Goal: Transaction & Acquisition: Purchase product/service

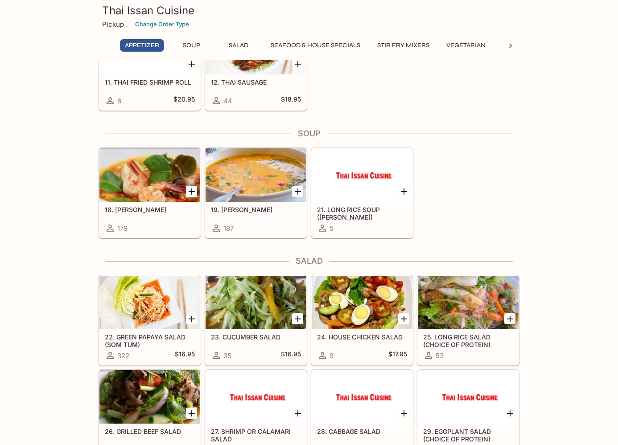
scroll to position [268, 0]
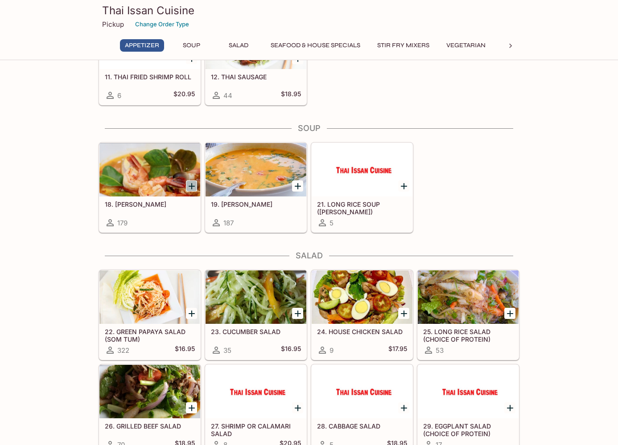
click at [190, 185] on icon "Add 18. TOM YUM" at bounding box center [191, 186] width 11 height 11
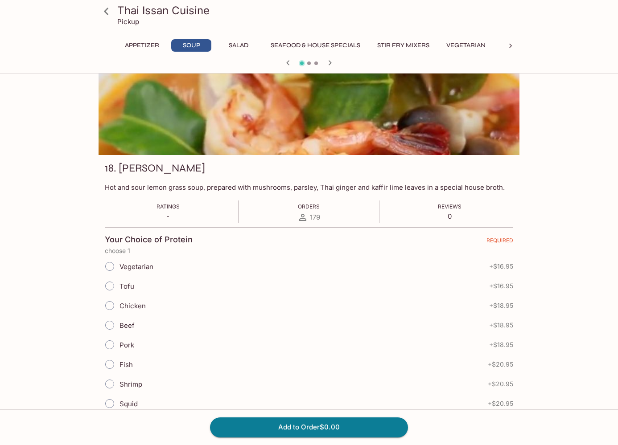
scroll to position [40, 0]
click at [109, 324] on input "Beef" at bounding box center [109, 325] width 19 height 19
radio input "true"
click at [290, 425] on button "Add to Order $18.95" at bounding box center [309, 428] width 198 height 20
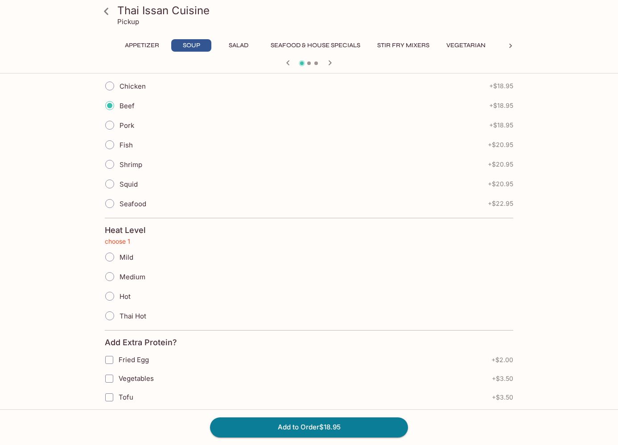
scroll to position [267, 0]
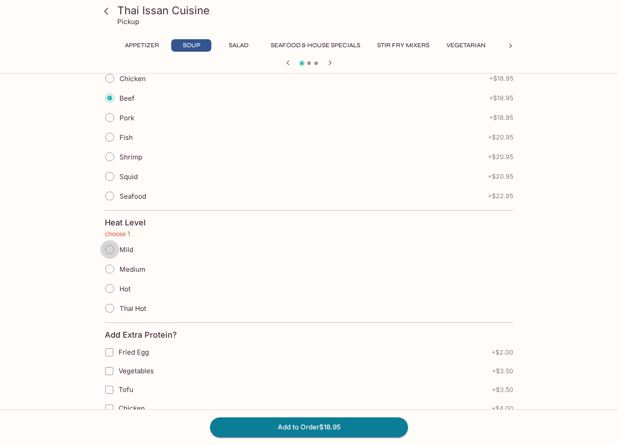
click at [110, 249] on input "Mild" at bounding box center [109, 249] width 19 height 19
radio input "true"
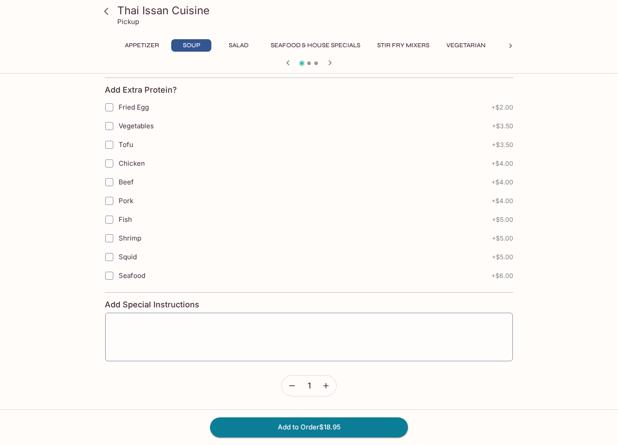
scroll to position [512, 0]
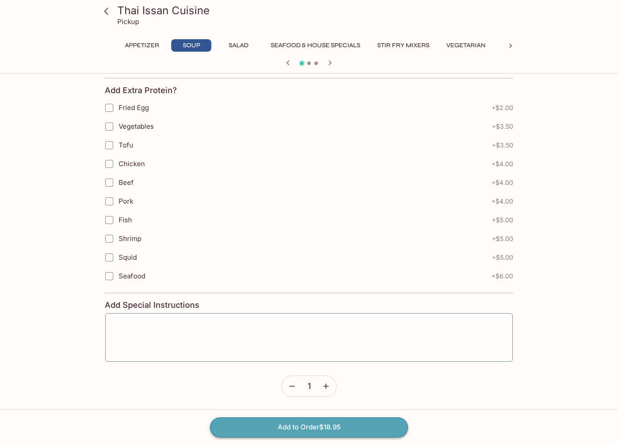
click at [293, 428] on button "Add to Order $18.95" at bounding box center [309, 428] width 198 height 20
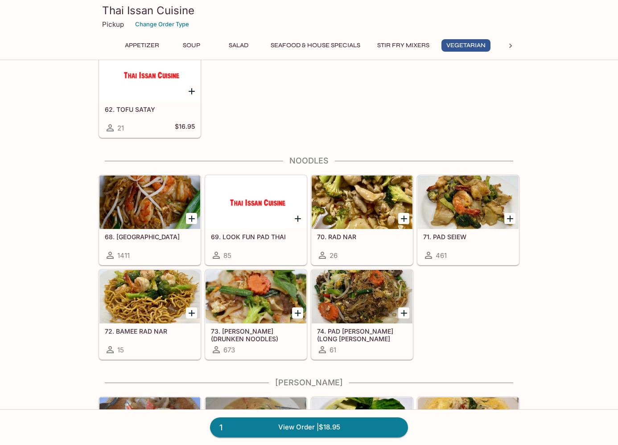
scroll to position [1446, 0]
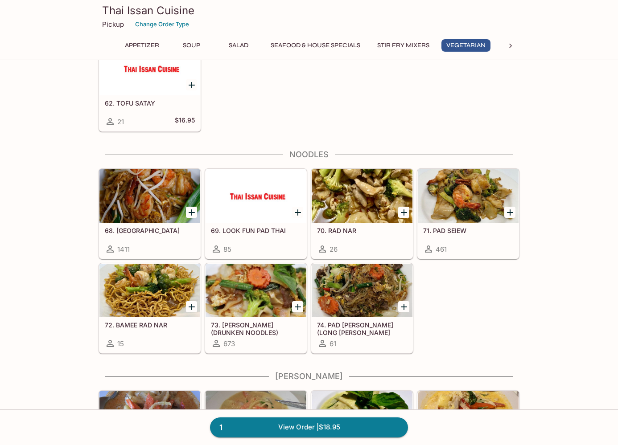
click at [191, 213] on icon "Add 68. PAD THAI" at bounding box center [192, 213] width 6 height 6
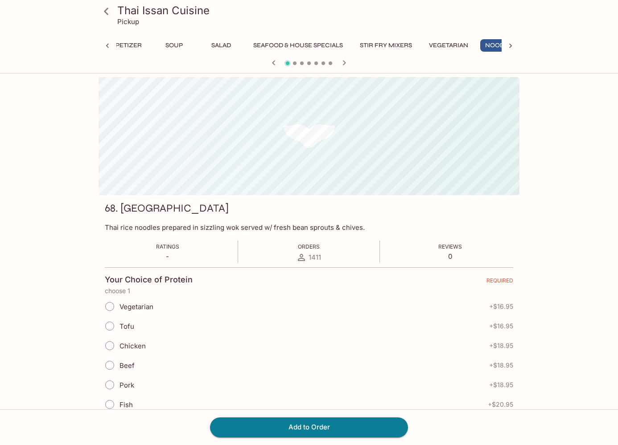
scroll to position [0, 39]
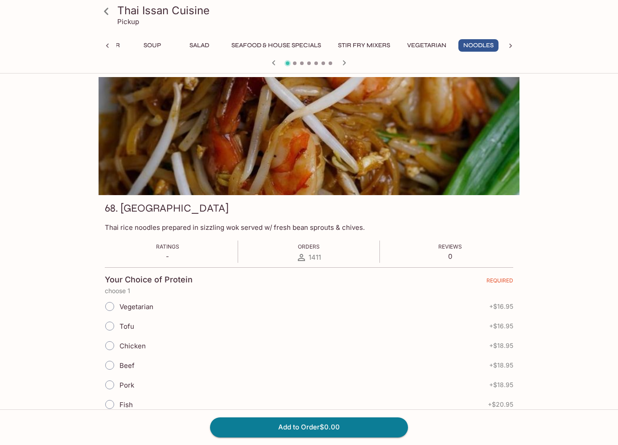
click at [111, 328] on input "Tofu" at bounding box center [109, 326] width 19 height 19
radio input "true"
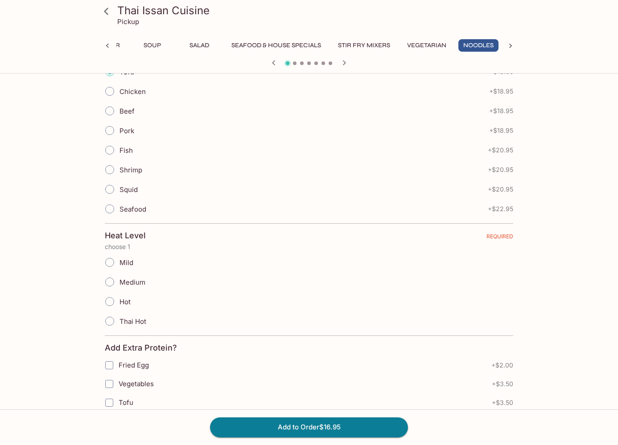
scroll to position [257, 0]
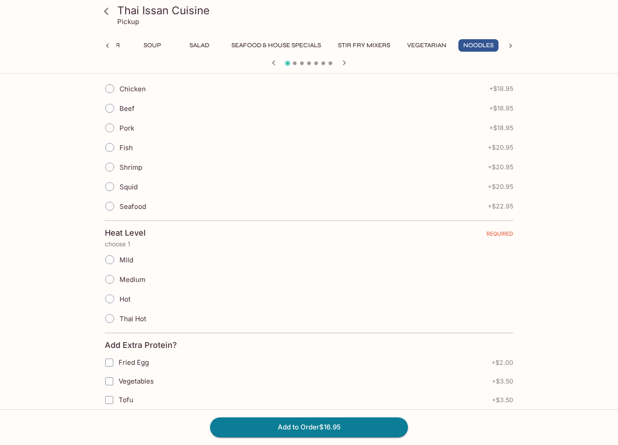
click at [111, 263] on input "Mild" at bounding box center [109, 260] width 19 height 19
radio input "true"
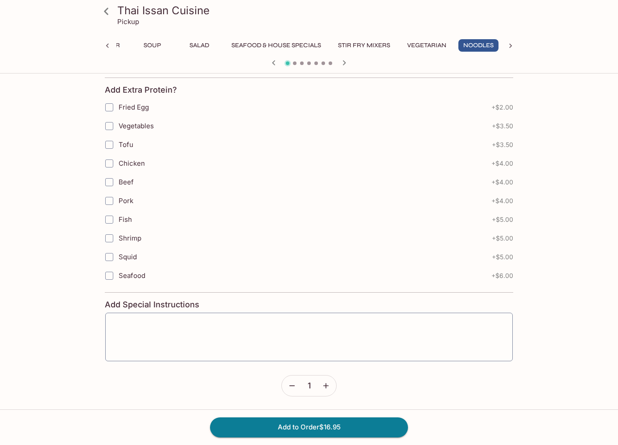
scroll to position [512, 0]
click at [296, 428] on button "Add to Order $16.95" at bounding box center [309, 428] width 198 height 20
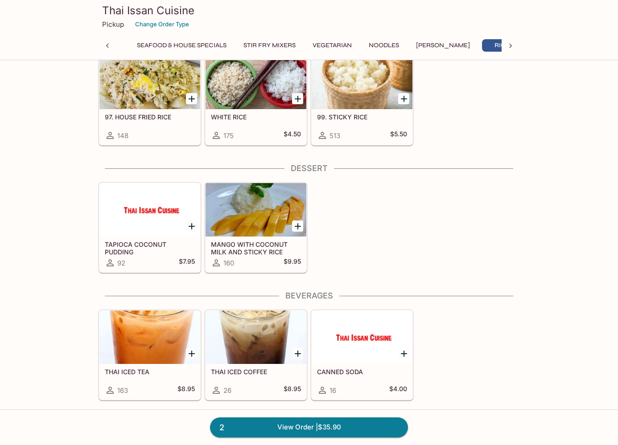
click at [297, 226] on icon "Add MANGO WITH COCONUT MILK AND STICKY RICE" at bounding box center [298, 226] width 6 height 6
click at [297, 226] on button "1" at bounding box center [297, 226] width 11 height 11
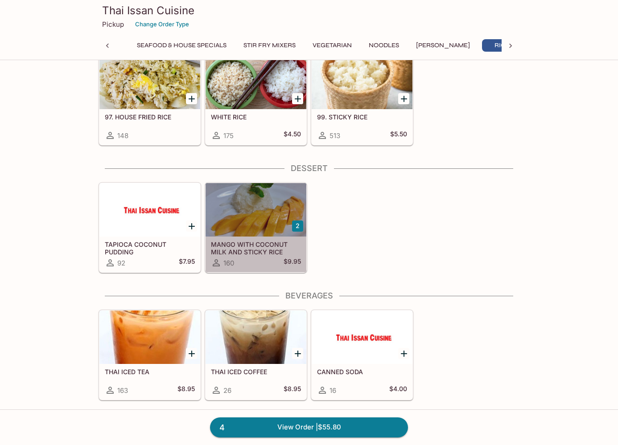
click at [239, 245] on h5 "MANGO WITH COCONUT MILK AND STICKY RICE" at bounding box center [256, 248] width 90 height 15
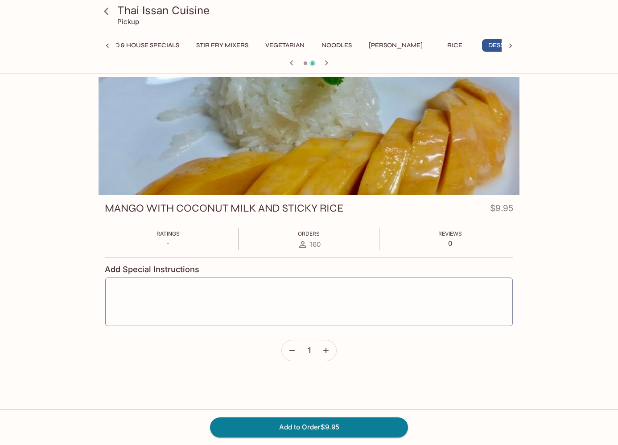
click at [329, 349] on icon "button" at bounding box center [325, 350] width 9 height 9
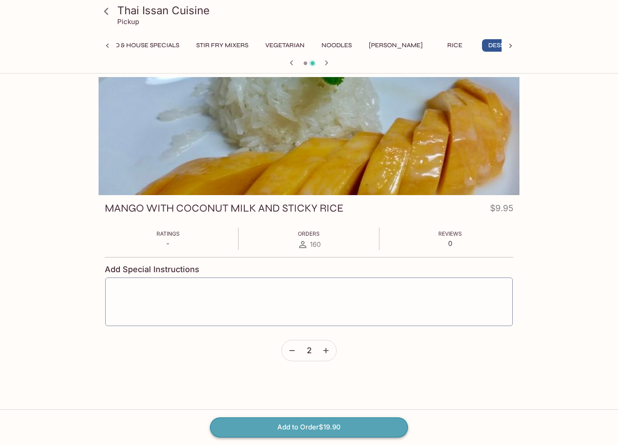
click at [299, 428] on button "Add to Order $19.90" at bounding box center [309, 428] width 198 height 20
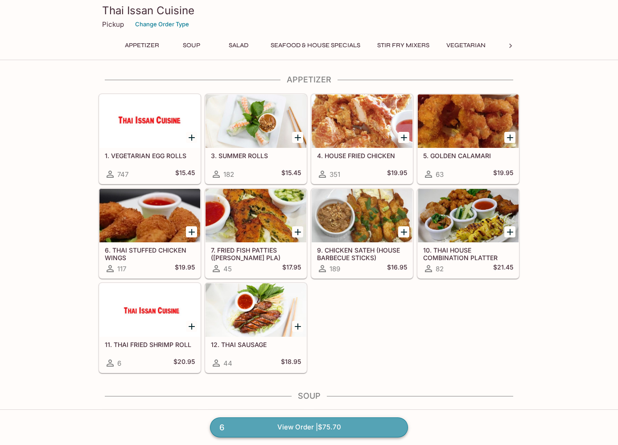
click at [287, 426] on link "6 View Order | $75.70" at bounding box center [309, 428] width 198 height 20
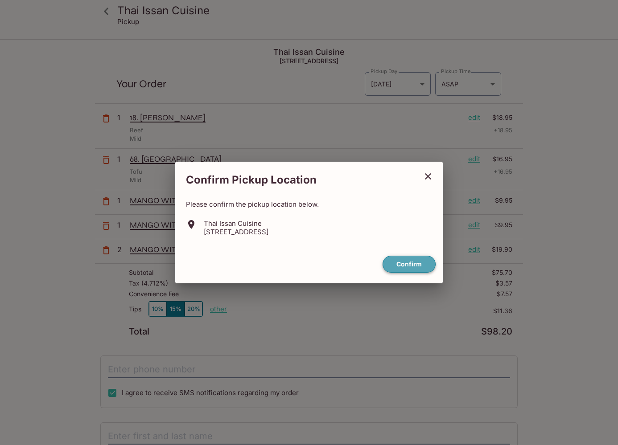
click at [398, 263] on button "Confirm" at bounding box center [408, 264] width 53 height 17
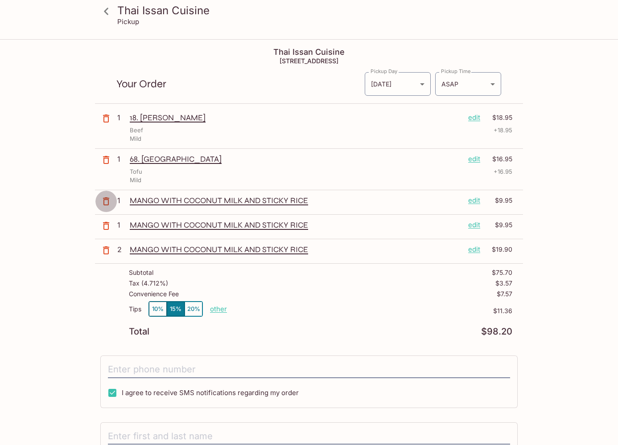
click at [105, 200] on icon "button" at bounding box center [106, 201] width 6 height 8
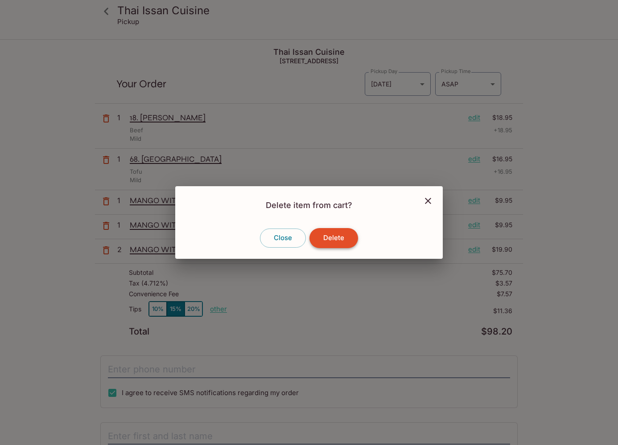
click at [326, 239] on button "Delete" at bounding box center [333, 238] width 49 height 20
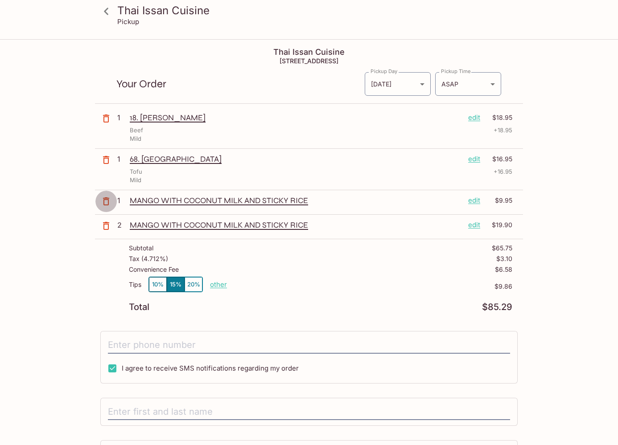
click at [107, 199] on icon "button" at bounding box center [106, 201] width 11 height 11
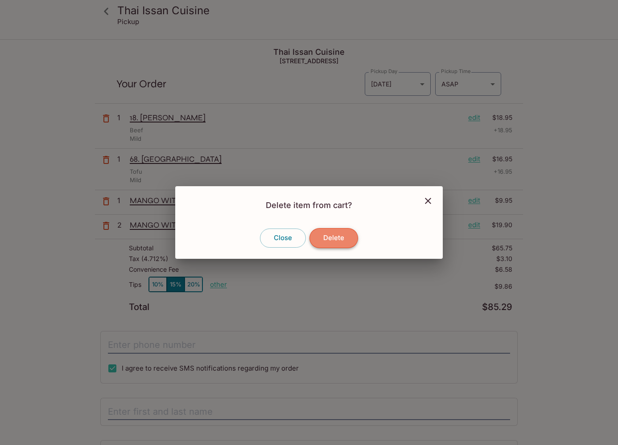
click at [330, 236] on button "Delete" at bounding box center [333, 238] width 49 height 20
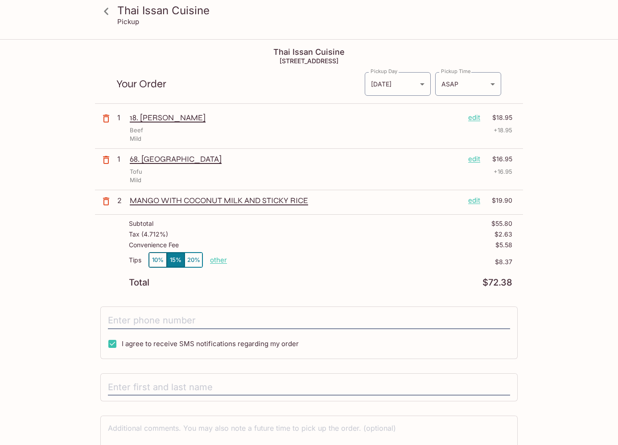
click at [215, 259] on p "other" at bounding box center [218, 260] width 17 height 8
drag, startPoint x: 261, startPoint y: 259, endPoint x: 304, endPoint y: 261, distance: 43.3
click at [304, 261] on div "Tips 10% 15% 20% Done 8.37 $8.37" at bounding box center [320, 265] width 383 height 26
type input "0.00"
click at [119, 321] on input "tel" at bounding box center [309, 320] width 402 height 17
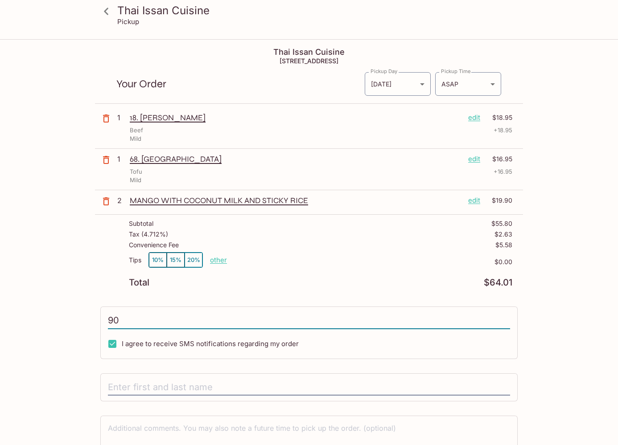
type input "9"
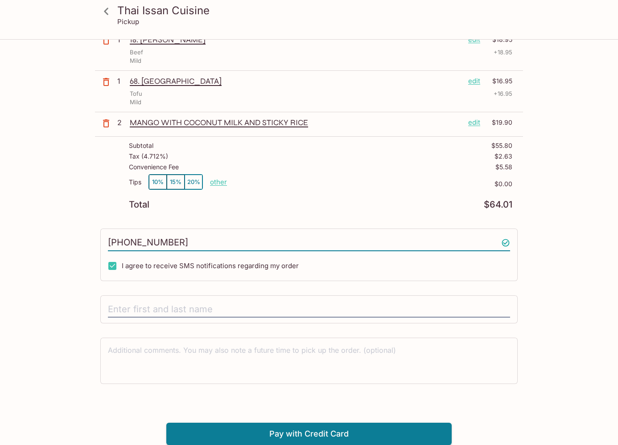
scroll to position [78, 0]
type input "(808) 221-4441"
click at [118, 306] on input "text" at bounding box center [309, 310] width 402 height 17
type input "zack eberz"
click at [288, 440] on button "Pay with Credit Card" at bounding box center [308, 434] width 285 height 22
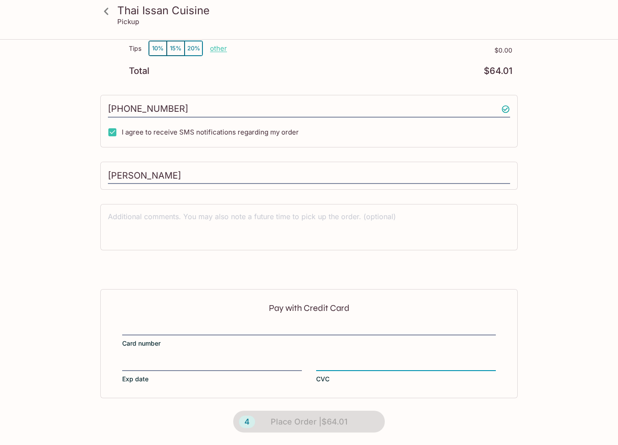
scroll to position [211, 0]
click at [288, 426] on div "4 Place Order | $64.01" at bounding box center [309, 422] width 177 height 47
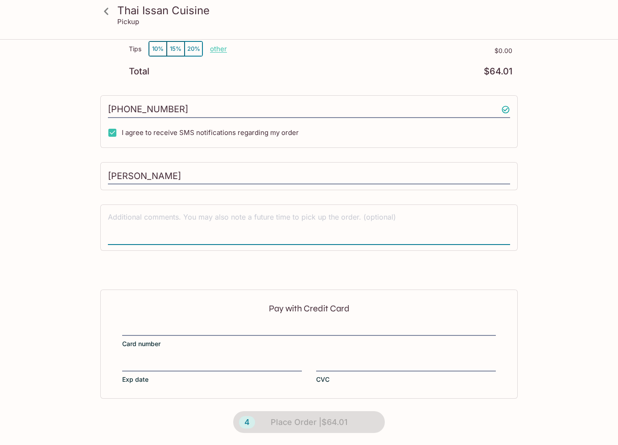
click at [199, 223] on textarea at bounding box center [309, 227] width 402 height 31
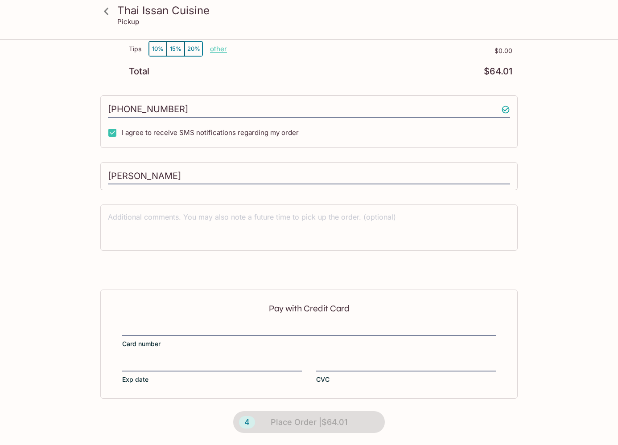
click at [272, 423] on div "4 Place Order | $64.01" at bounding box center [309, 422] width 177 height 47
click at [247, 423] on div "4 Place Order | $64.01" at bounding box center [309, 422] width 177 height 47
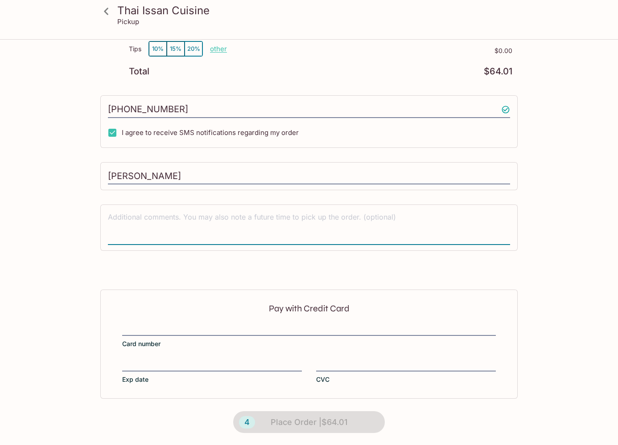
click at [239, 224] on textarea at bounding box center [309, 227] width 402 height 31
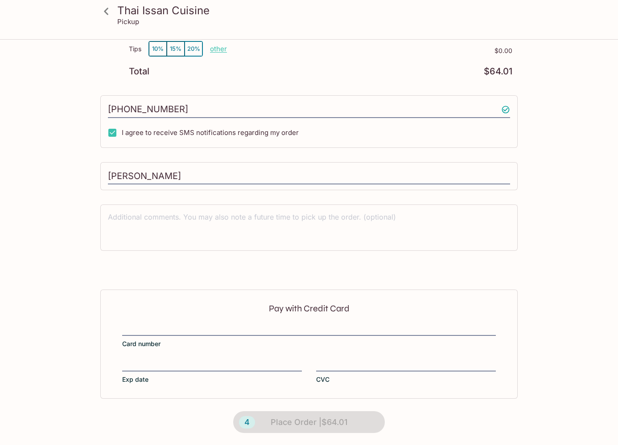
click at [284, 428] on div "4 Place Order | $64.01" at bounding box center [309, 422] width 177 height 47
click at [284, 426] on div "4 Place Order | $64.01" at bounding box center [309, 422] width 177 height 47
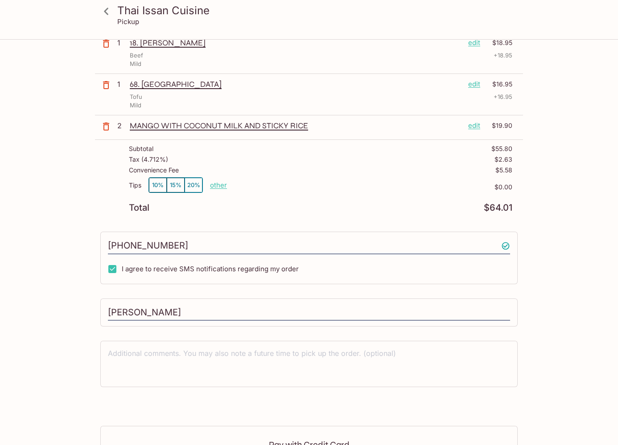
scroll to position [77, 0]
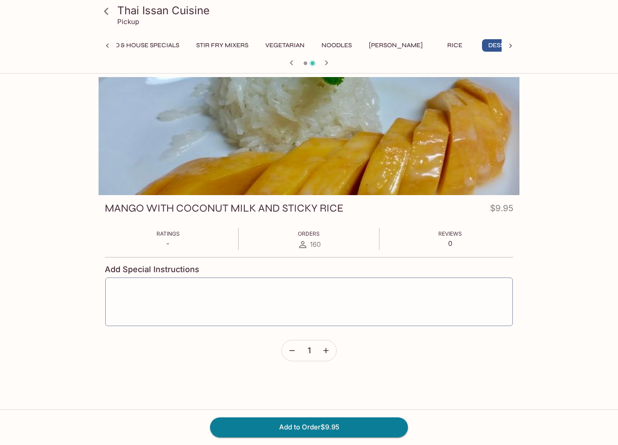
scroll to position [0, 181]
click at [108, 12] on icon at bounding box center [107, 12] width 16 height 16
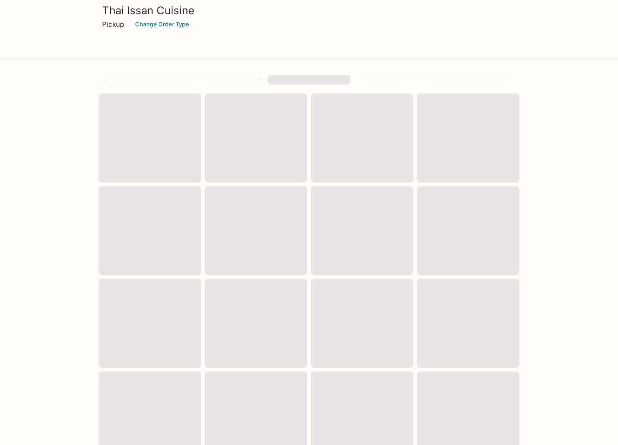
scroll to position [246, 0]
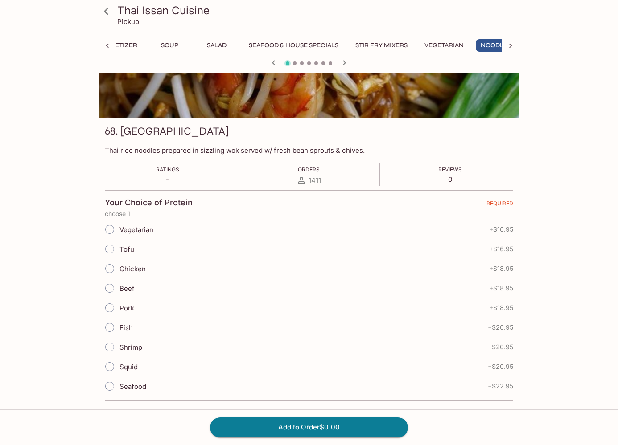
scroll to position [0, 39]
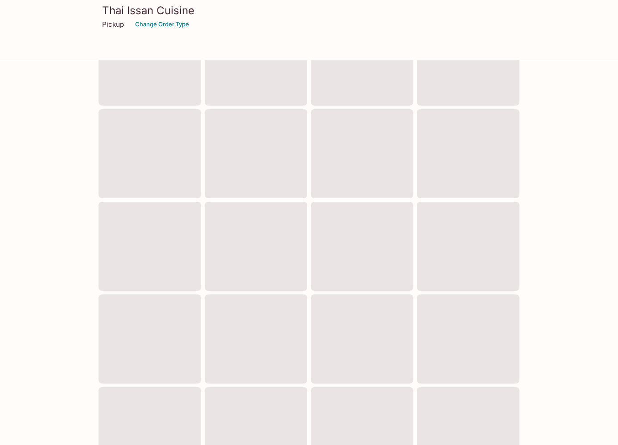
scroll to position [246, 0]
